Goal: Use online tool/utility: Use online tool/utility

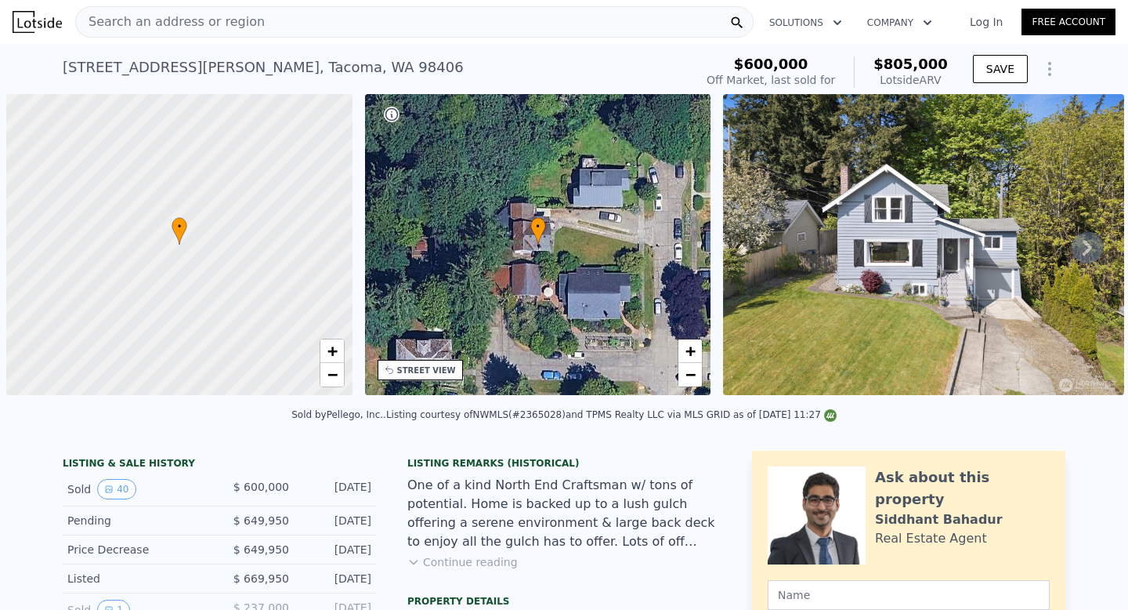
scroll to position [0, 6]
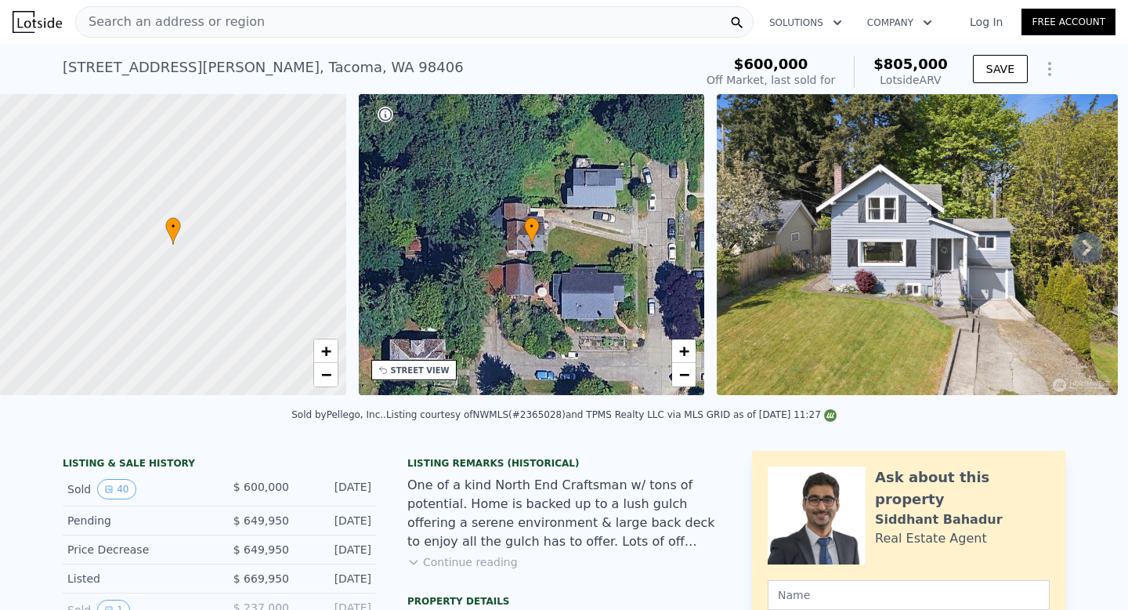
click at [186, 8] on div "Search an address or region" at bounding box center [170, 22] width 189 height 30
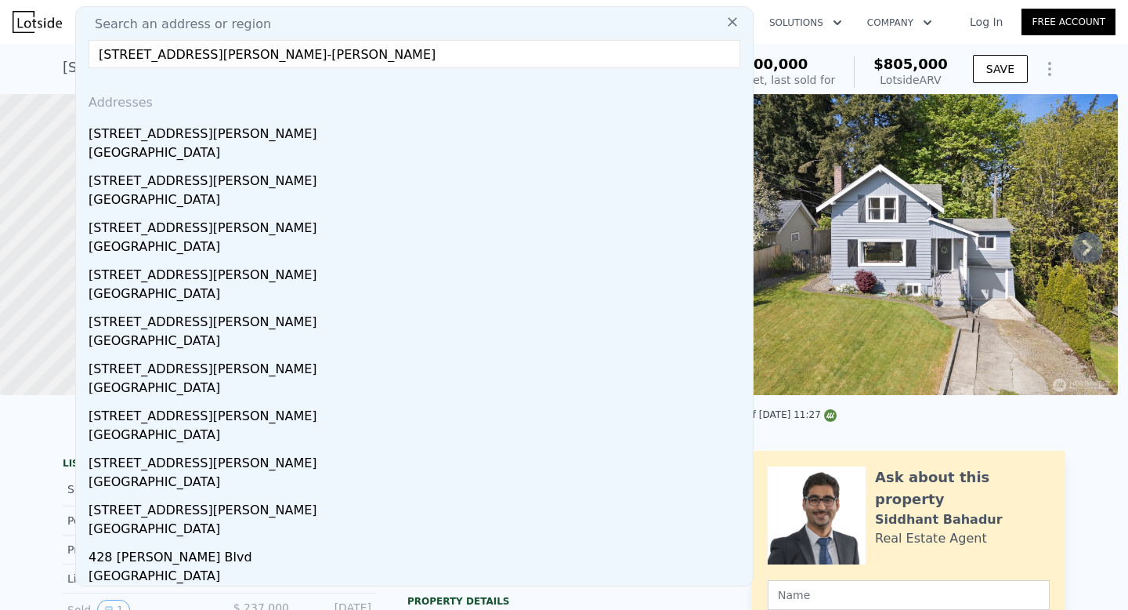
drag, startPoint x: 426, startPoint y: 50, endPoint x: 331, endPoint y: 54, distance: 94.9
click at [331, 54] on input "[STREET_ADDRESS][PERSON_NAME]-[PERSON_NAME]" at bounding box center [415, 54] width 652 height 28
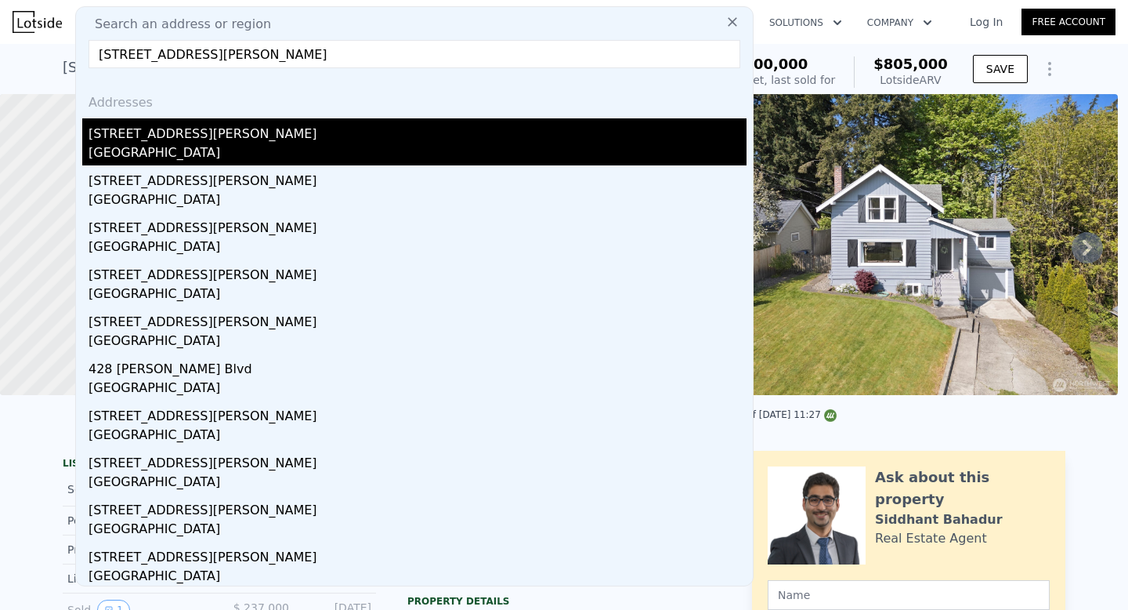
type input "[STREET_ADDRESS][PERSON_NAME]"
click at [171, 139] on div "[STREET_ADDRESS][PERSON_NAME]" at bounding box center [418, 130] width 658 height 25
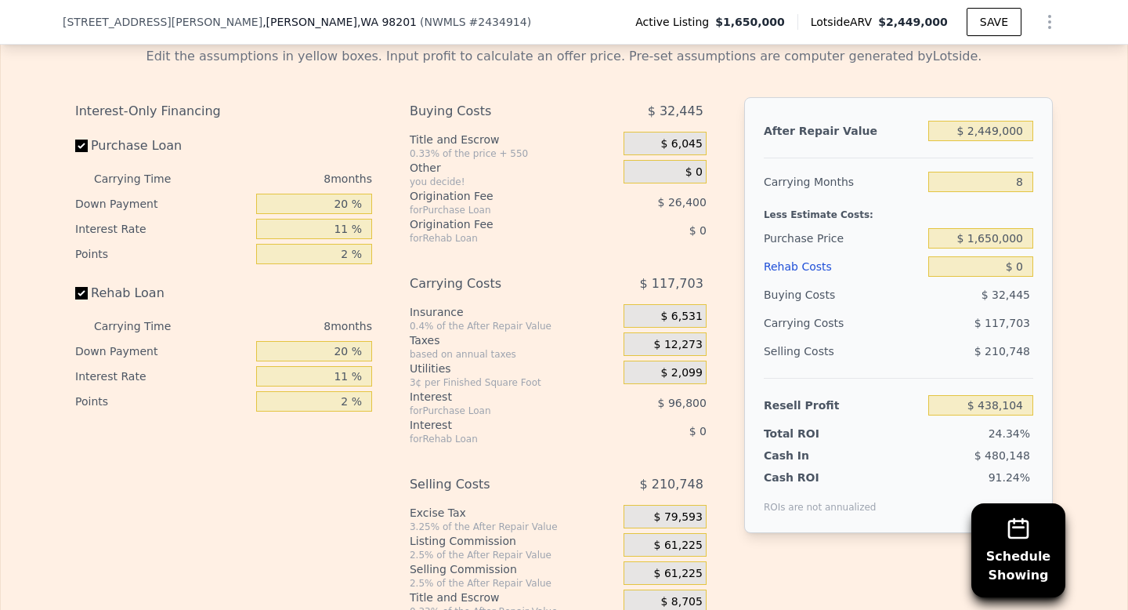
scroll to position [2424, 0]
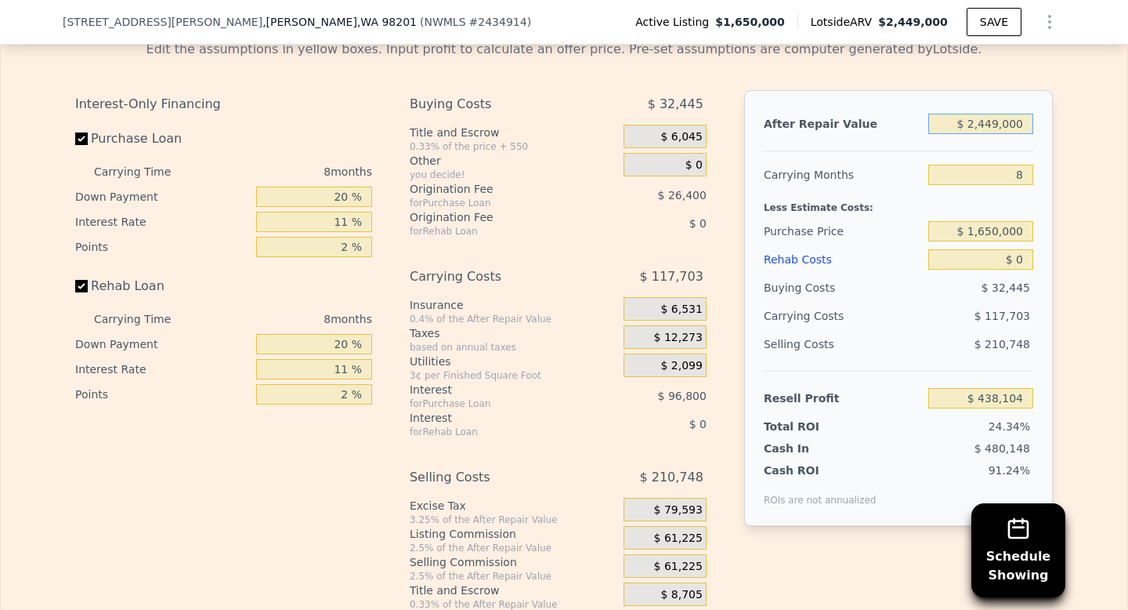
click at [983, 121] on input "$ 2,449,000" at bounding box center [981, 124] width 105 height 20
click at [981, 124] on input "$ 2,449,000" at bounding box center [981, 124] width 105 height 20
click at [981, 125] on input "$ 2,449,000" at bounding box center [981, 124] width 105 height 20
paste input "332,7"
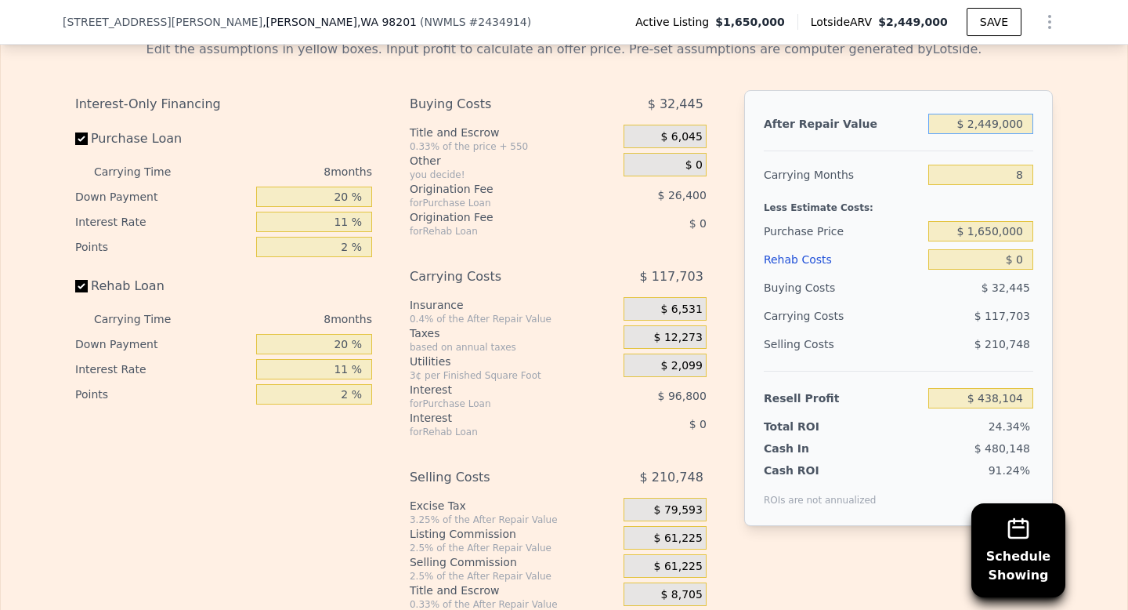
type input "$ 2,332,700"
type input "$ 332,095"
type input "$ 2,332,700"
click at [993, 234] on input "$ 1,650,000" at bounding box center [981, 231] width 105 height 20
click at [989, 235] on input "$ 1,650,000" at bounding box center [981, 231] width 105 height 20
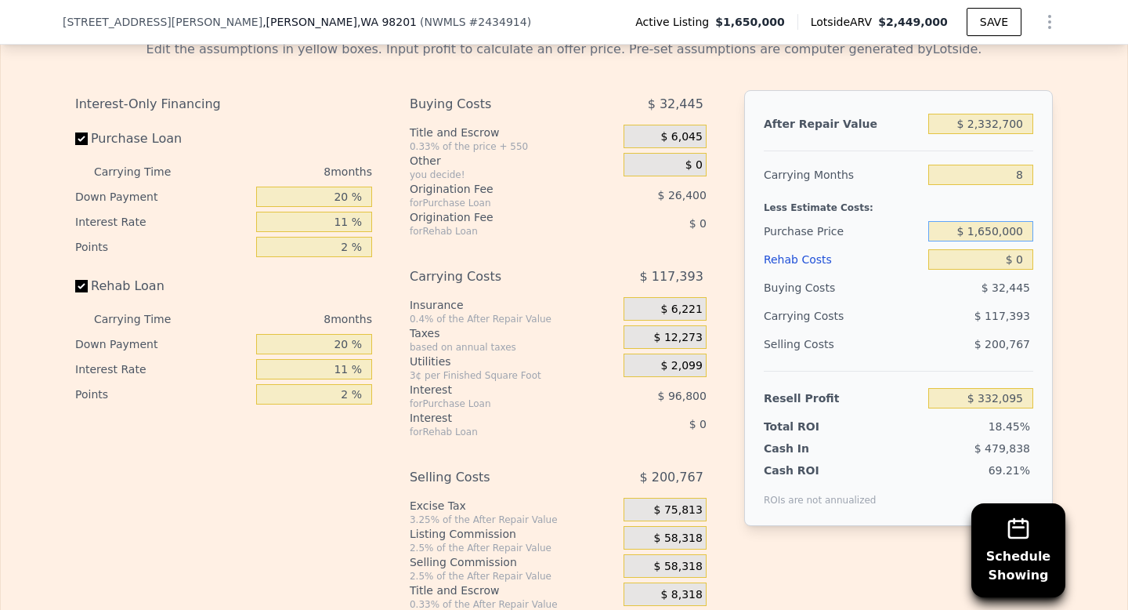
click at [989, 235] on input "$ 1,650,000" at bounding box center [981, 231] width 105 height 20
click at [998, 266] on input "$ 0" at bounding box center [981, 259] width 105 height 20
click at [983, 237] on input "$ 1,650,000" at bounding box center [981, 231] width 105 height 20
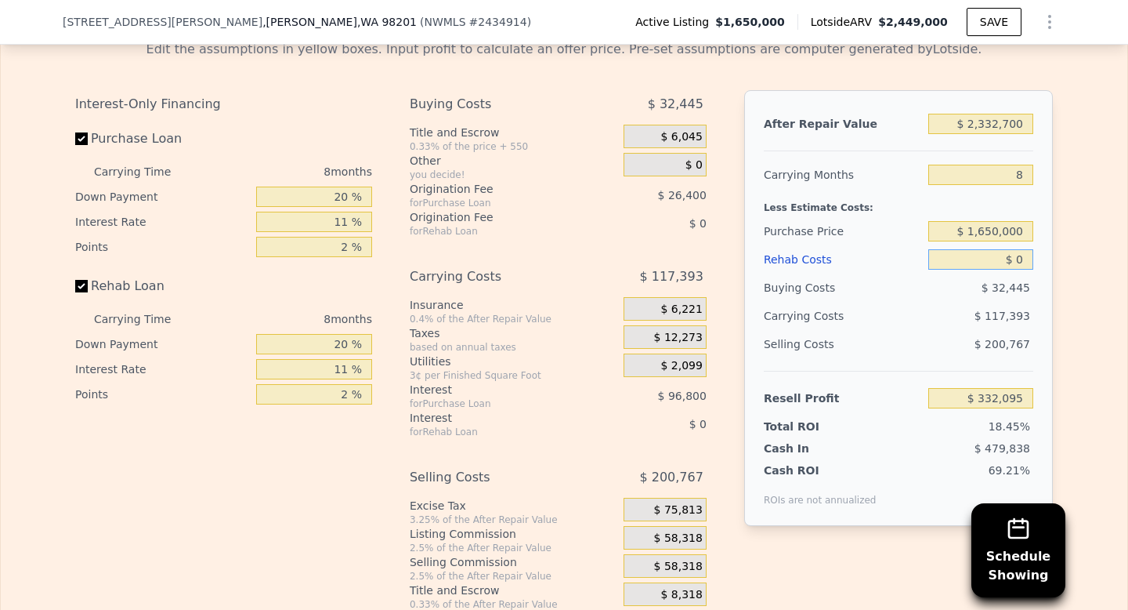
drag, startPoint x: 1019, startPoint y: 268, endPoint x: 1003, endPoint y: 270, distance: 15.8
click at [1003, 270] on input "$ 0" at bounding box center [981, 259] width 105 height 20
type input "$ 2"
type input "$ 332,093"
type input "$ 20"
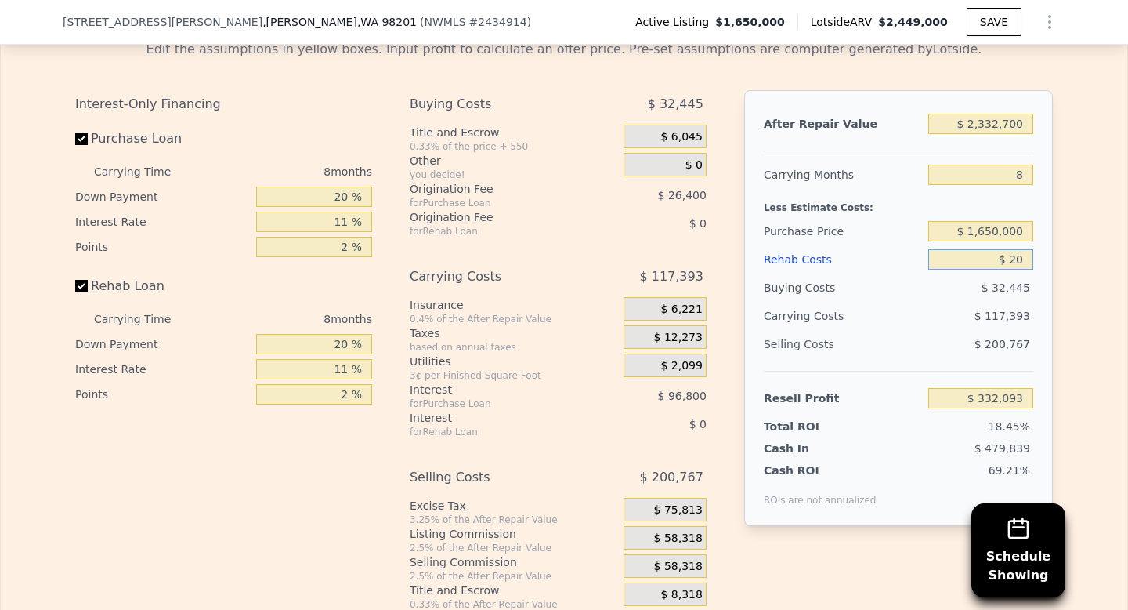
type input "$ 332,075"
type input "$ 200"
type input "$ 331,884"
type input "$ 2,000"
type input "$ 329,943"
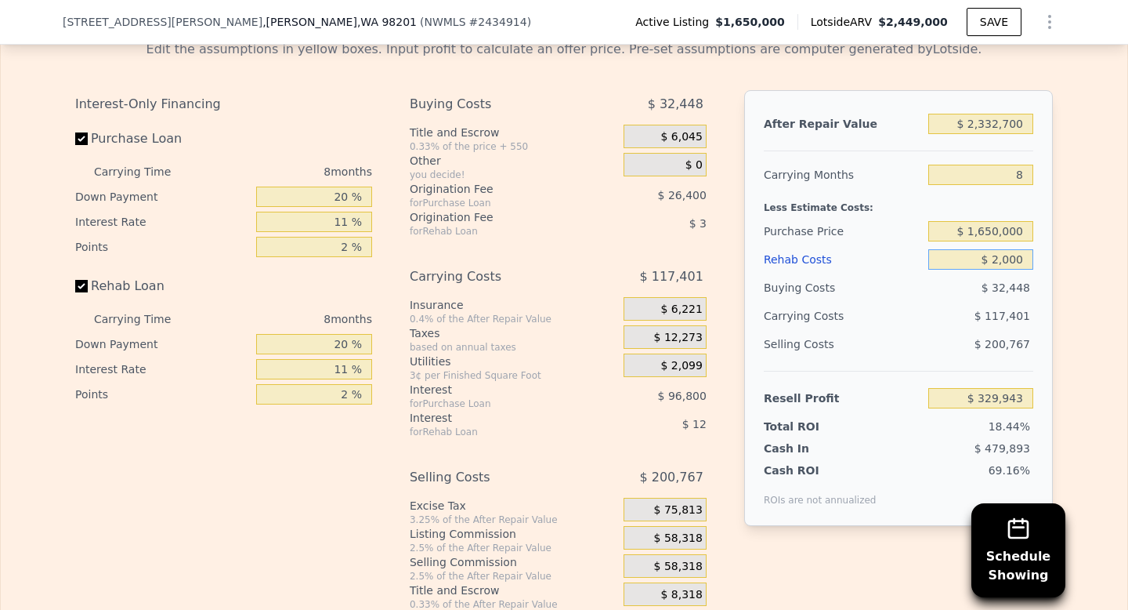
type input "$ 20,000"
type input "$ 310,599"
type input "$ 200,000"
type input "$ 117,159"
type input "$ 200,000"
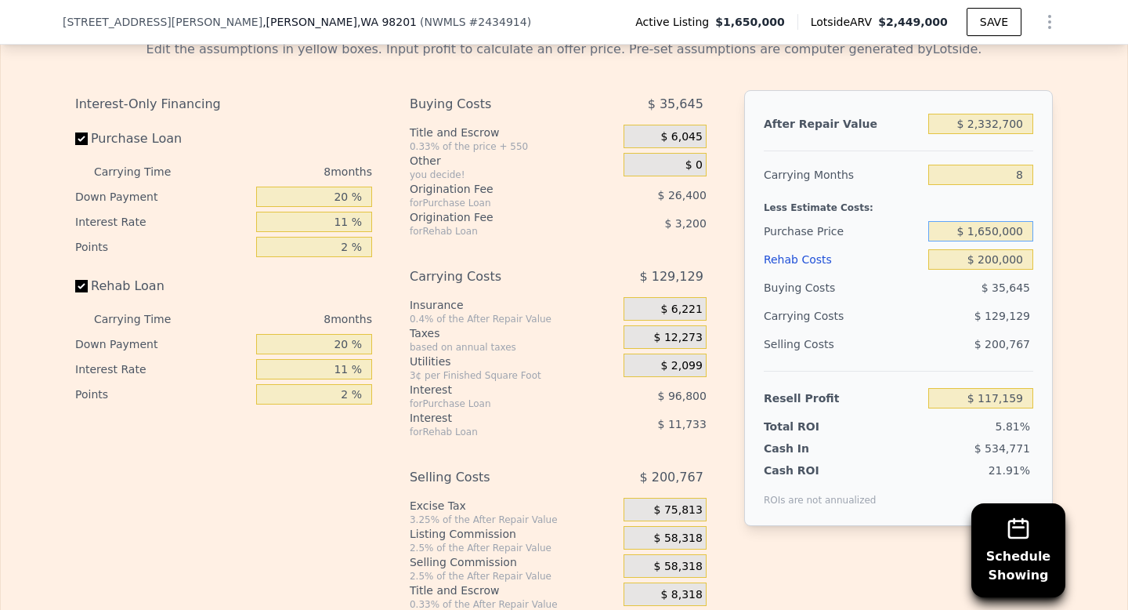
click at [986, 240] on input "$ 1,650,000" at bounding box center [981, 231] width 105 height 20
drag, startPoint x: 988, startPoint y: 237, endPoint x: 980, endPoint y: 242, distance: 9.1
click at [980, 241] on input "$ 1,550,000" at bounding box center [981, 231] width 105 height 20
type input "$ 1,550,000"
click at [963, 266] on input "$ 200,000" at bounding box center [981, 259] width 105 height 20
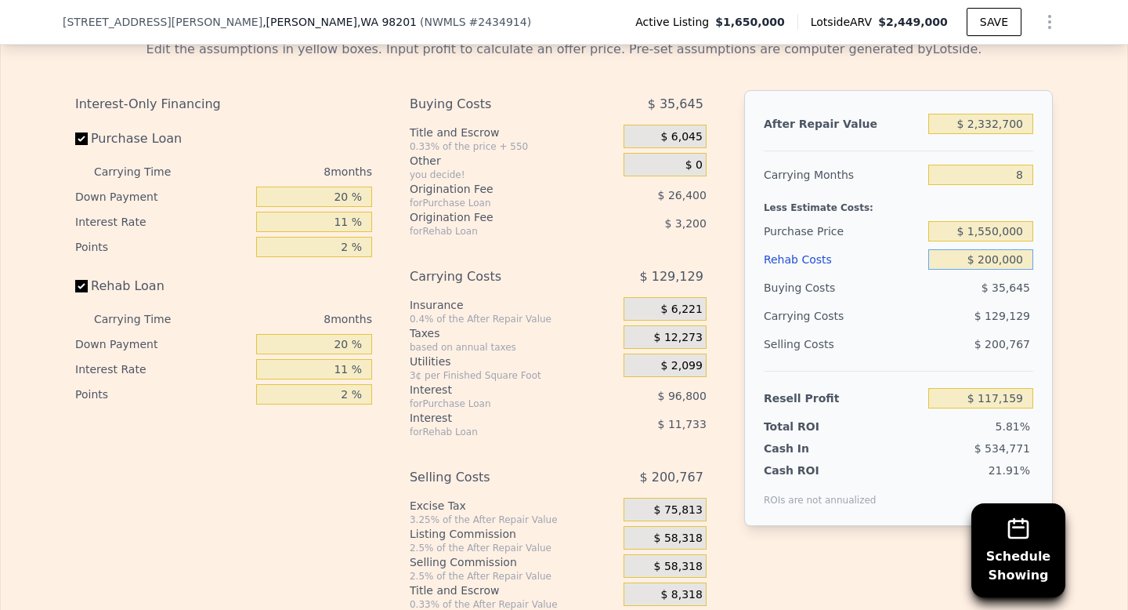
type input "$ 224,956"
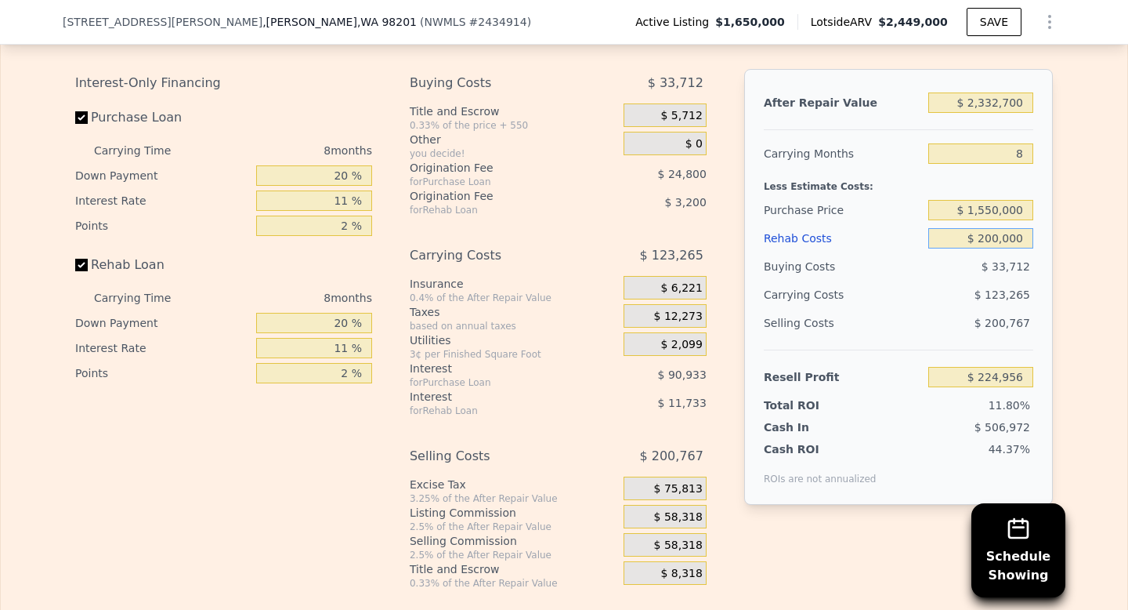
scroll to position [2441, 0]
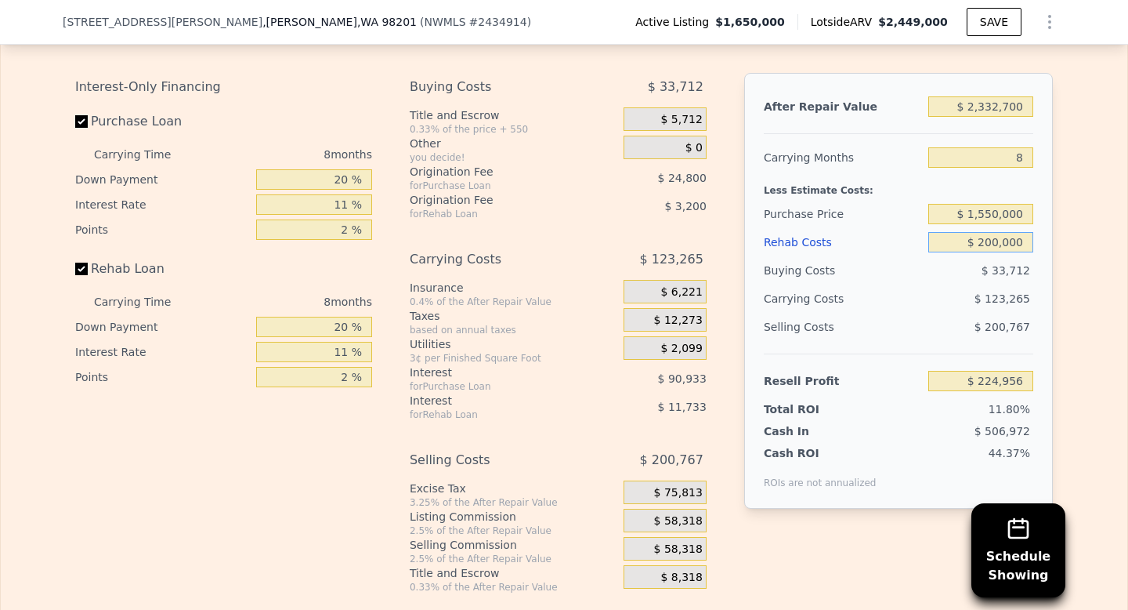
click at [991, 248] on input "$ 200,000" at bounding box center [981, 242] width 105 height 20
type input "$ 250,000"
type input "$ 171,228"
type input "$ 250,000"
click at [992, 223] on input "$ 1,550,000" at bounding box center [981, 214] width 105 height 20
